Goal: Information Seeking & Learning: Check status

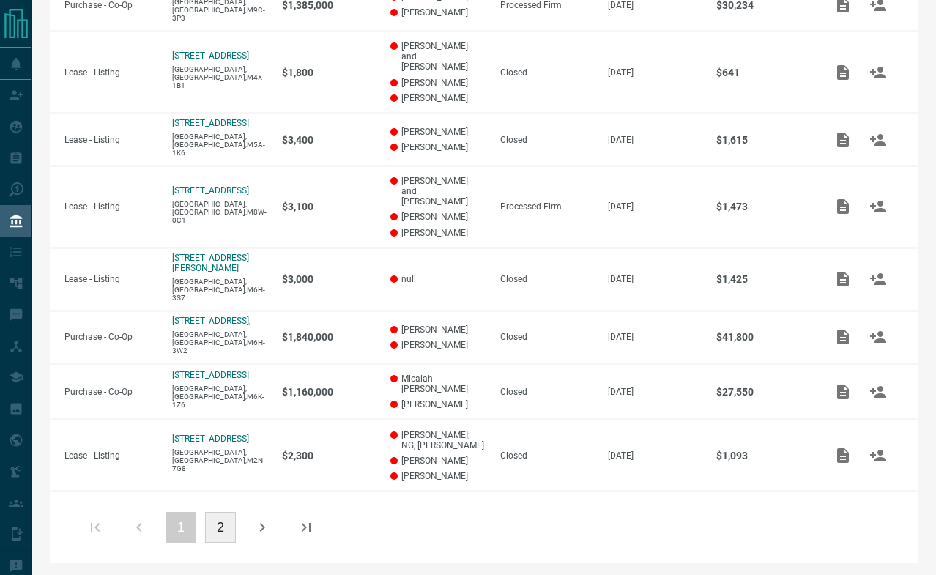
scroll to position [448, 0]
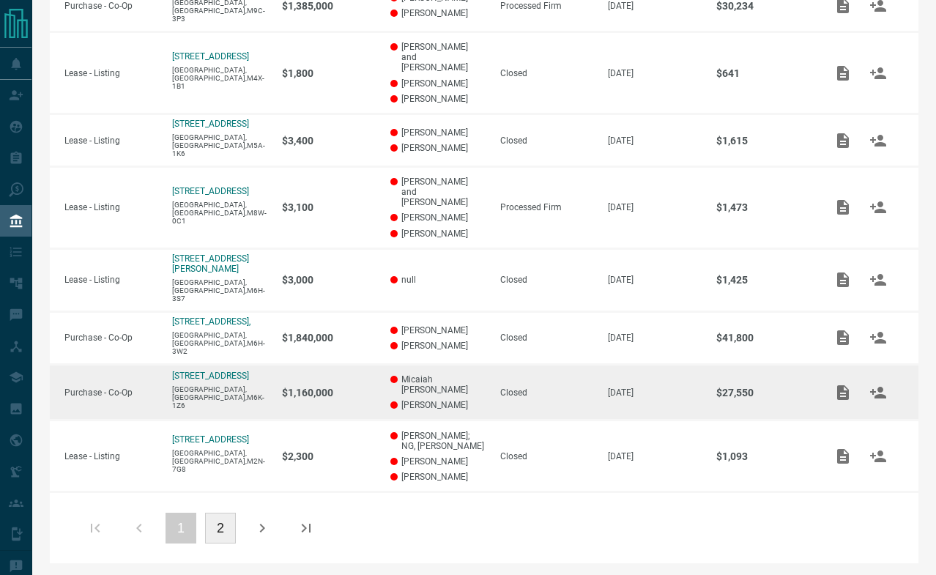
click at [667, 390] on p "[DATE]" at bounding box center [655, 392] width 94 height 10
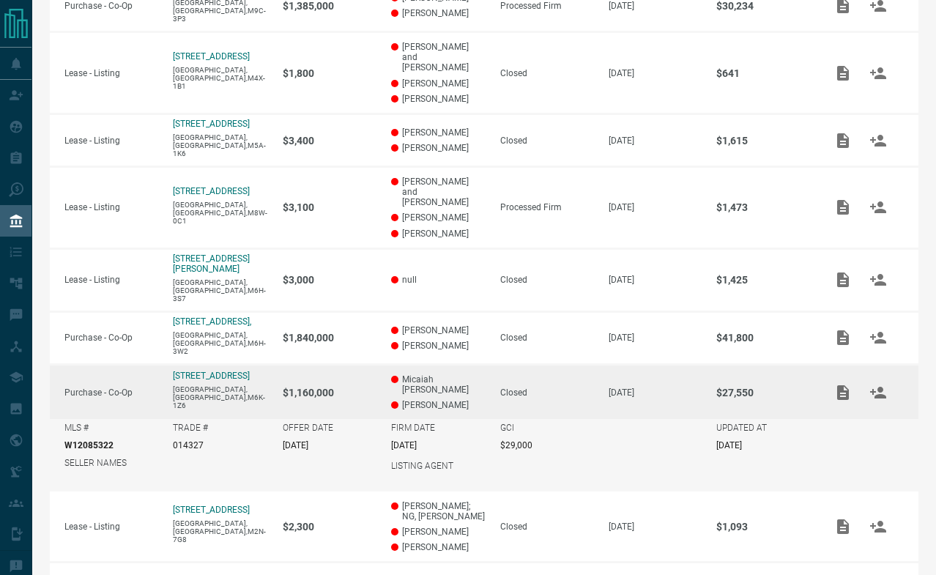
click at [93, 450] on p "W12085322" at bounding box center [88, 445] width 49 height 10
copy p "W12085322"
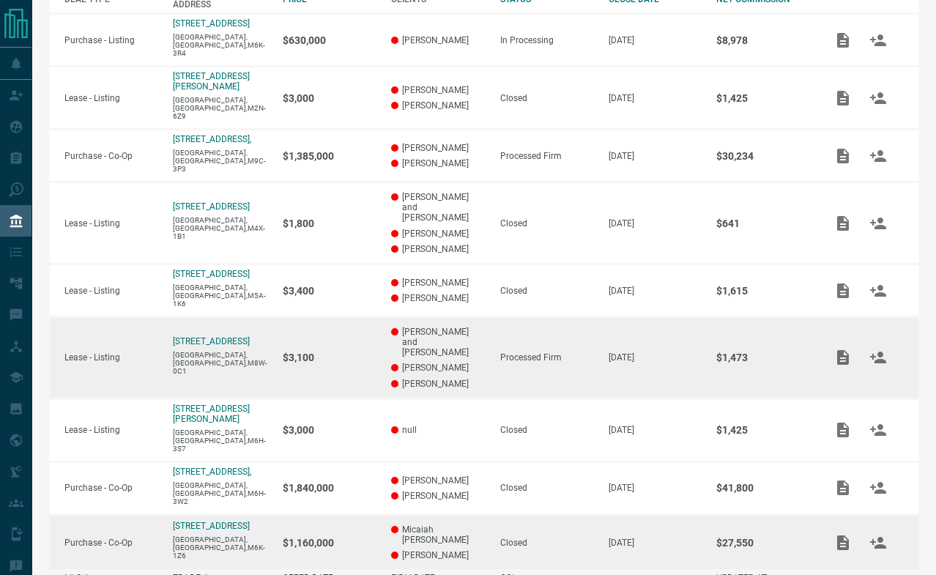
scroll to position [524, 0]
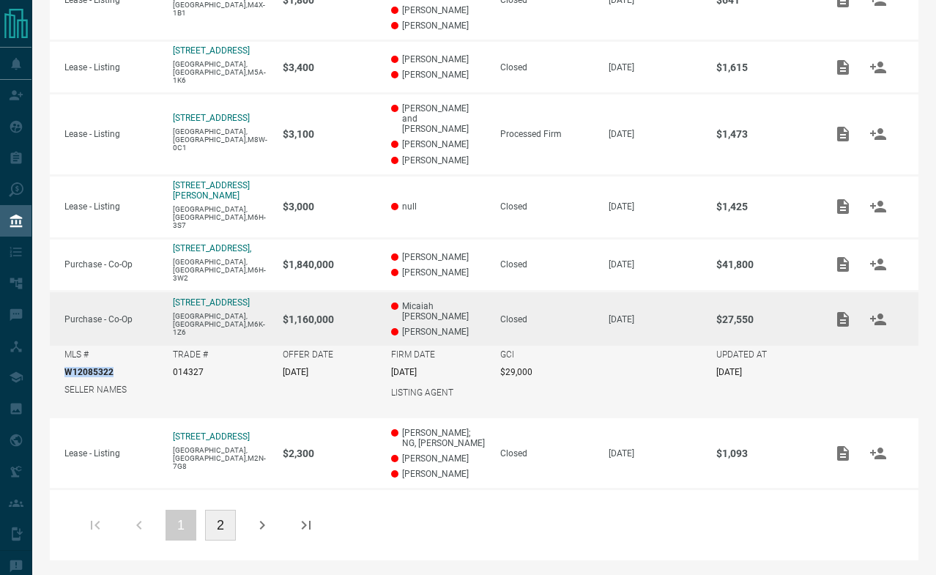
click at [220, 513] on button "2" at bounding box center [220, 525] width 31 height 31
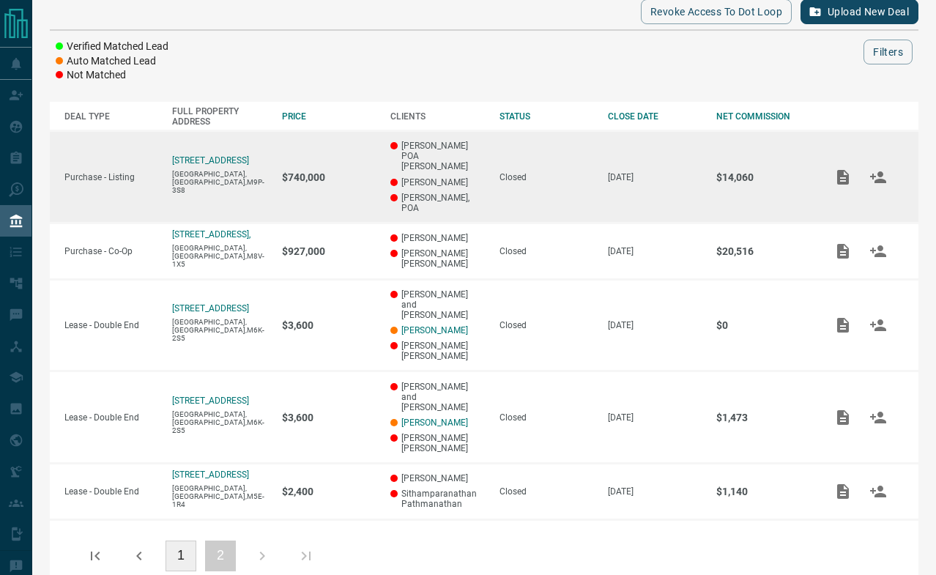
click at [545, 172] on div "Closed" at bounding box center [547, 177] width 94 height 10
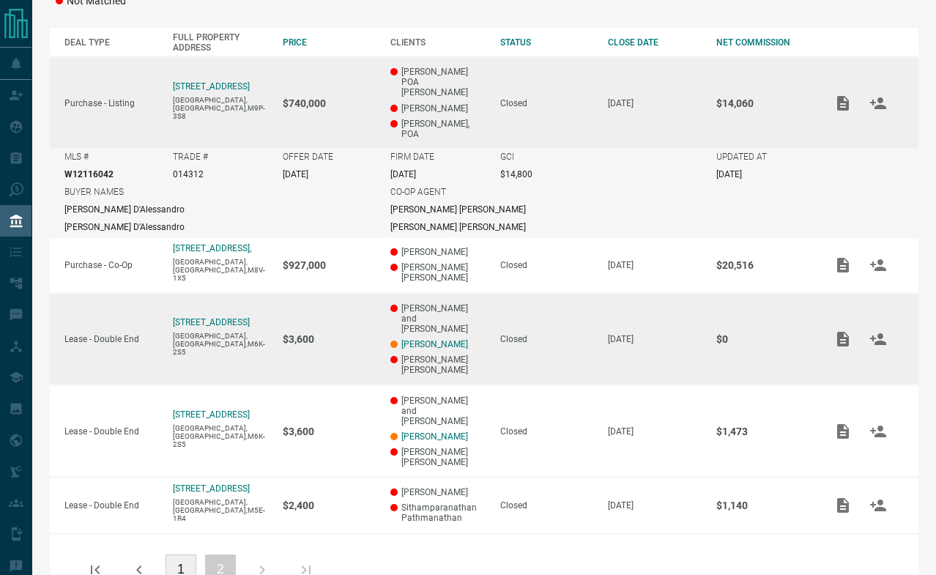
scroll to position [268, 0]
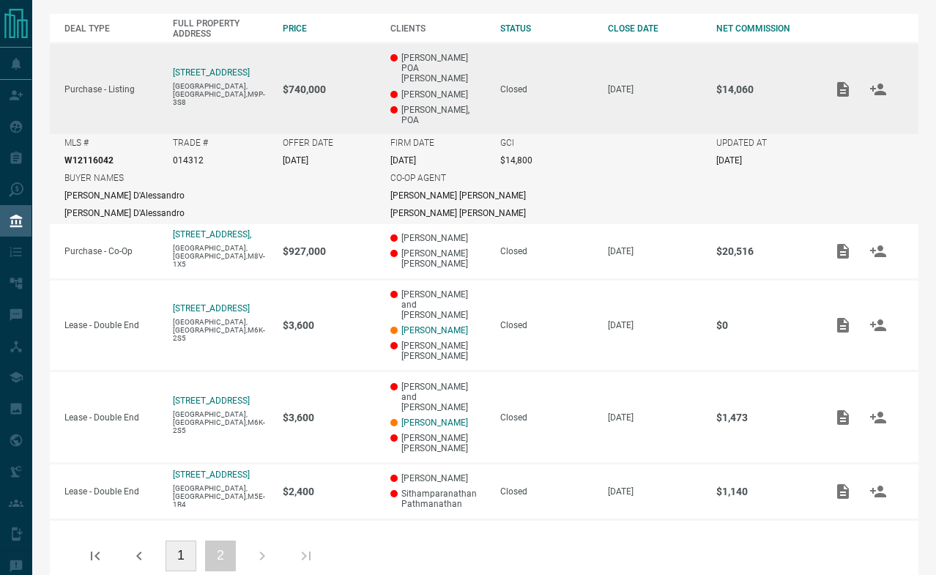
click at [168, 541] on button "1" at bounding box center [181, 556] width 31 height 31
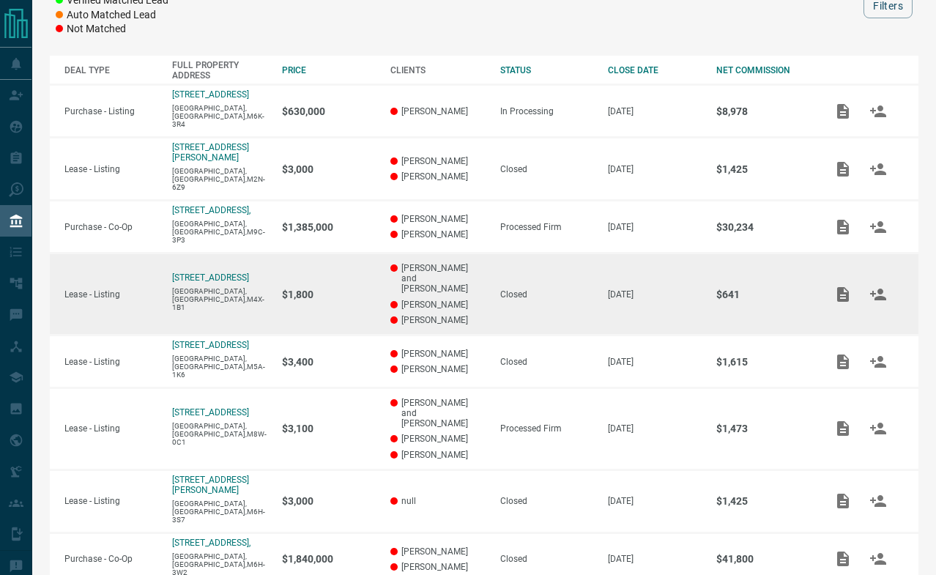
scroll to position [454, 0]
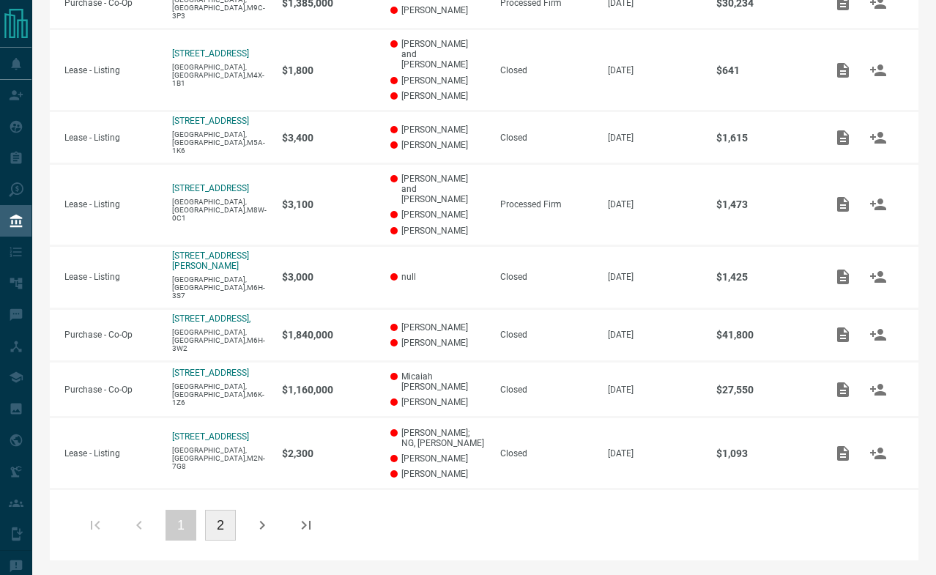
click at [218, 531] on button "2" at bounding box center [220, 525] width 31 height 31
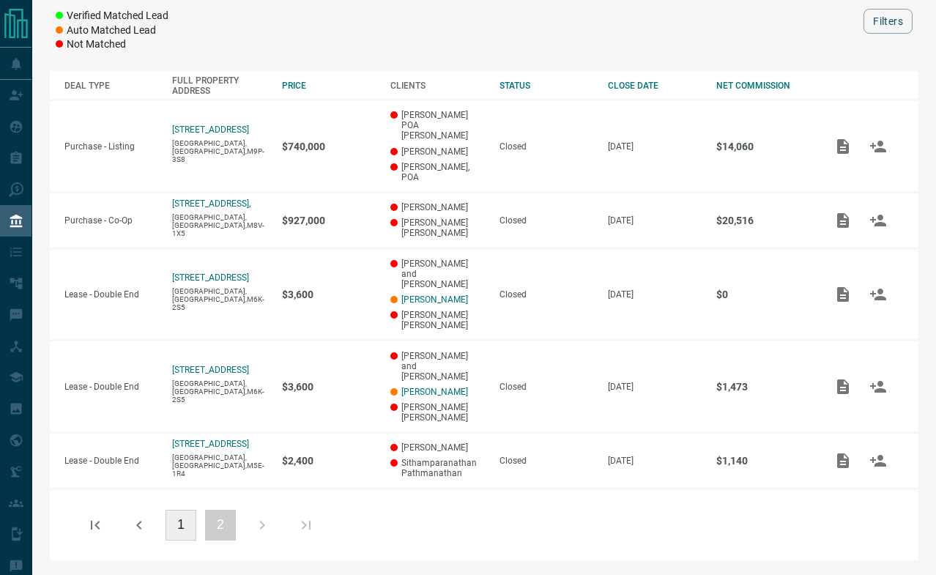
scroll to position [180, 0]
